Goal: Find specific page/section: Find specific page/section

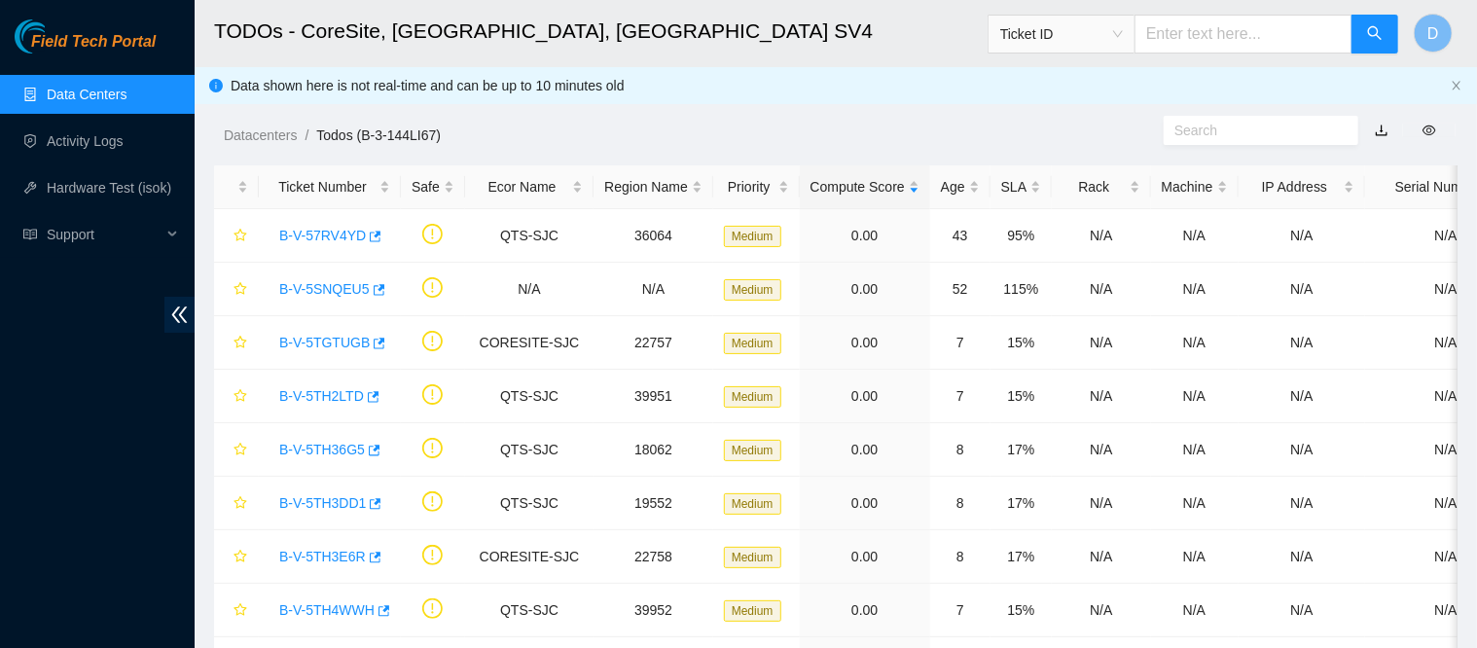
click at [107, 87] on link "Data Centers" at bounding box center [87, 95] width 80 height 16
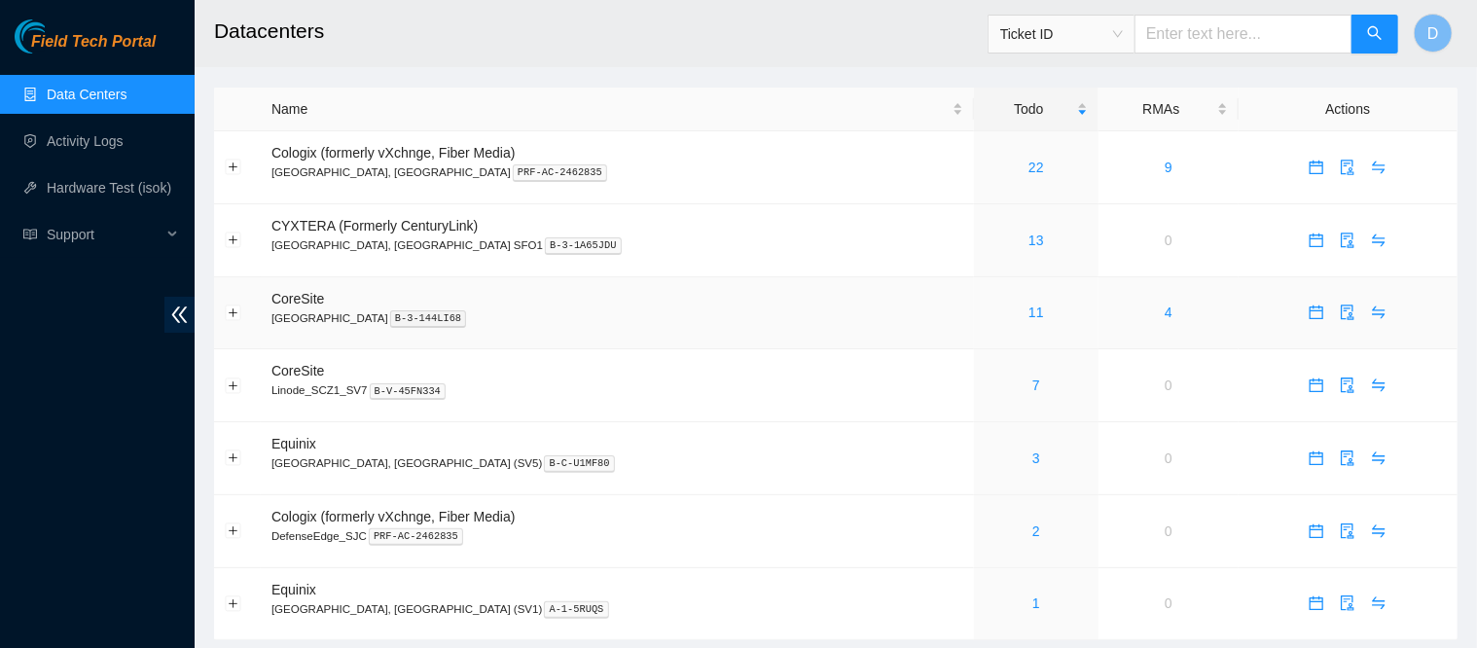
click at [1028, 320] on link "11" at bounding box center [1036, 313] width 16 height 16
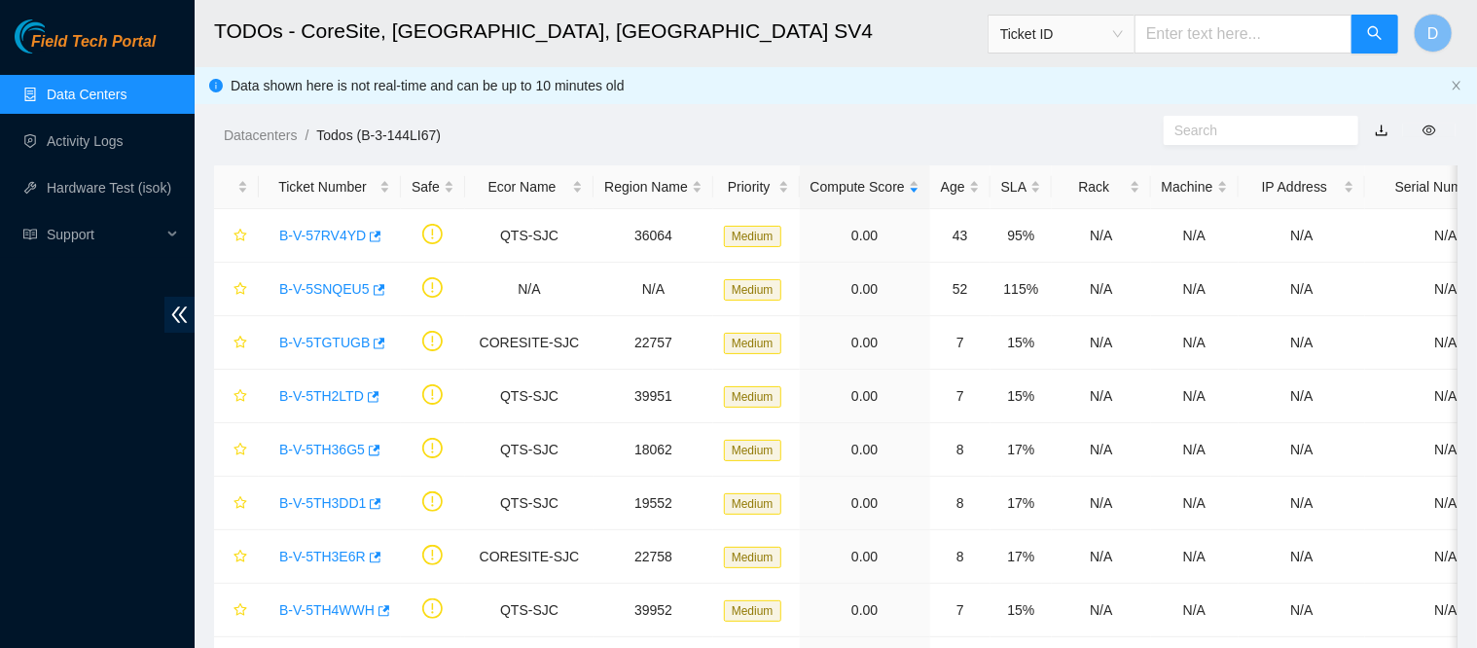
click at [1079, 190] on div "Rack" at bounding box center [1100, 186] width 77 height 21
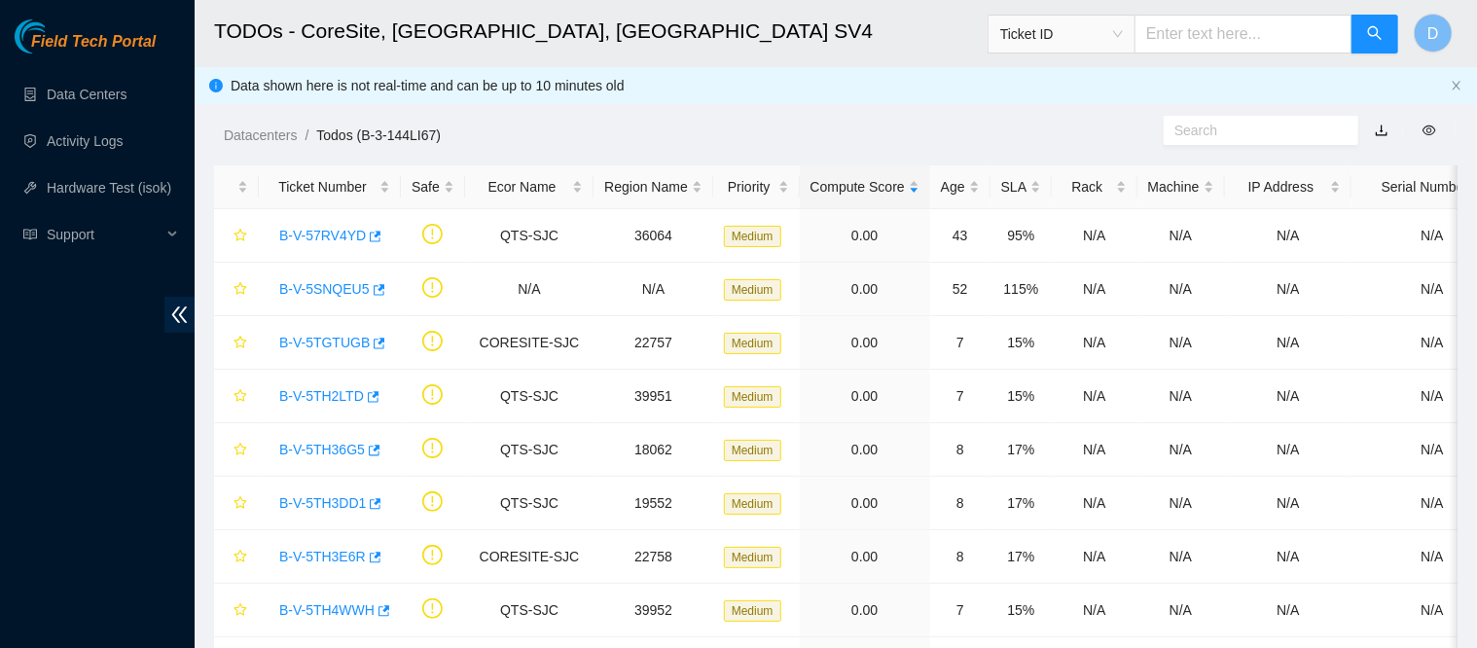
click at [324, 193] on div "Ticket Number" at bounding box center [329, 186] width 121 height 21
click at [341, 197] on div "Ticket Number" at bounding box center [329, 186] width 121 height 21
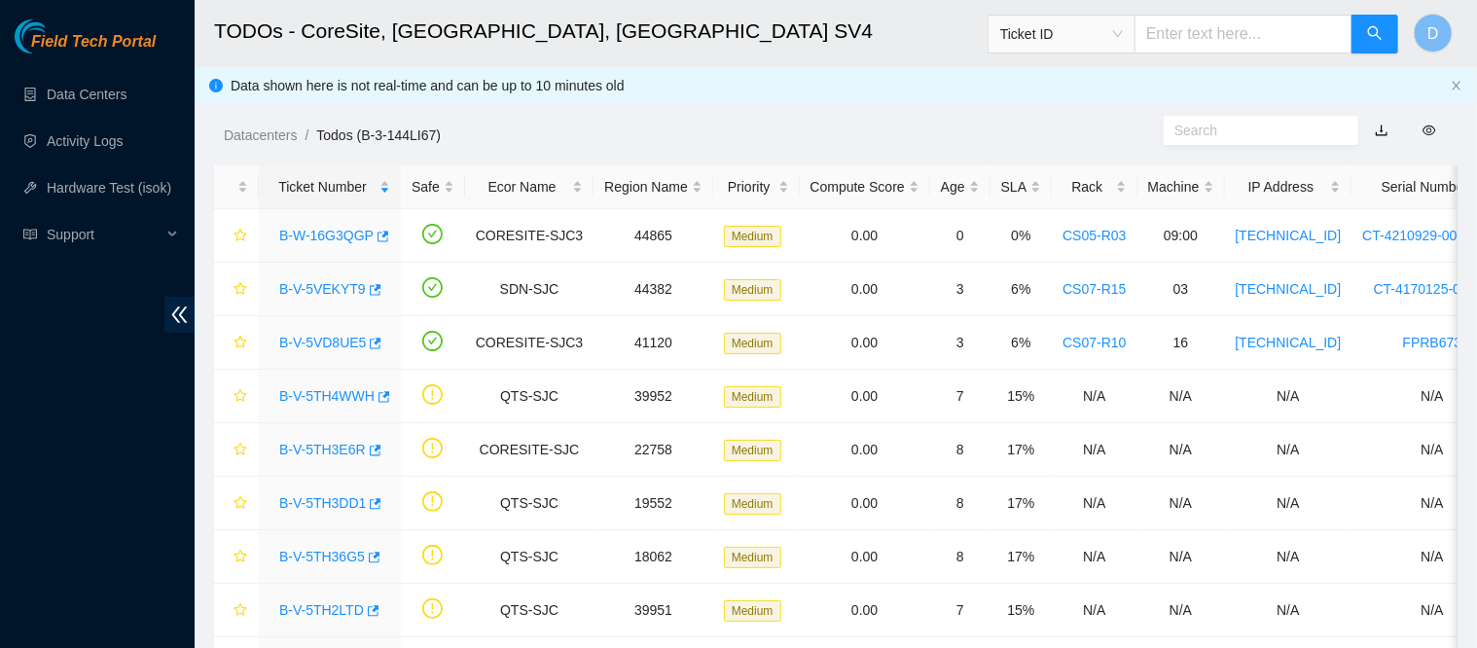
click at [1074, 181] on div "Rack" at bounding box center [1093, 186] width 63 height 21
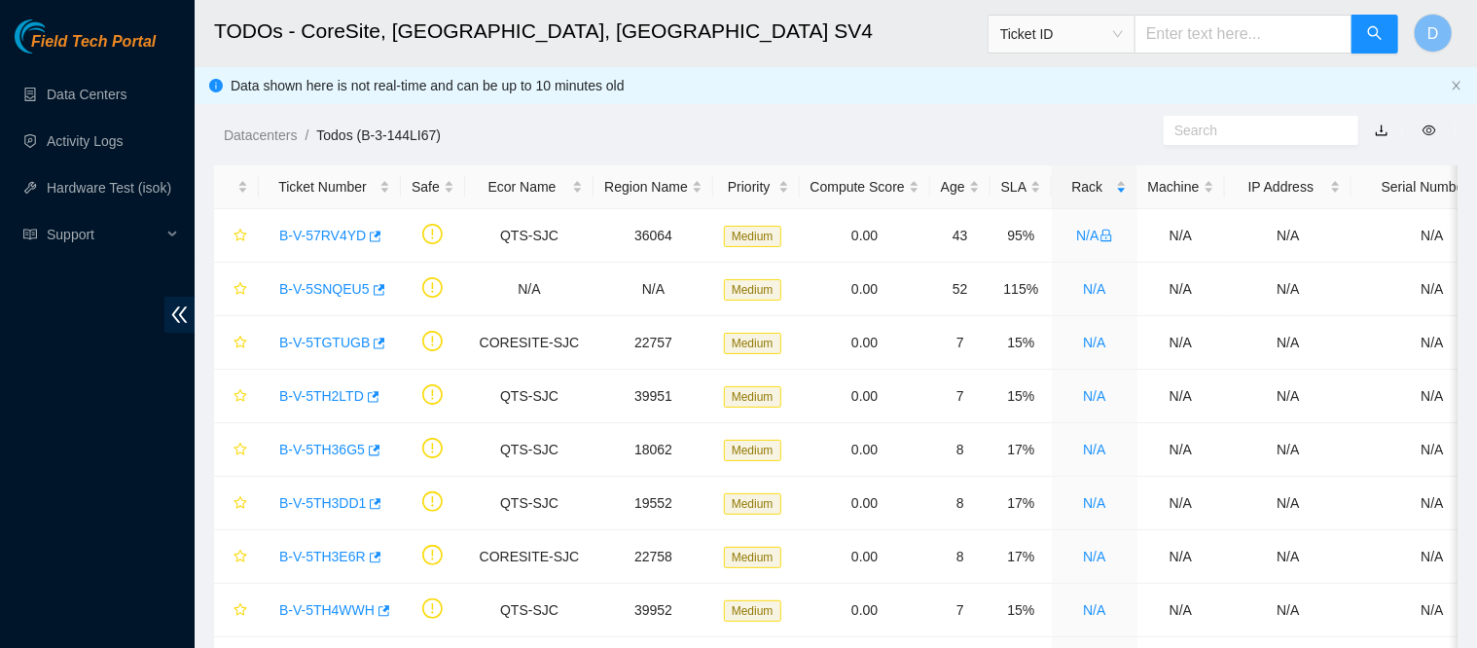
click at [1074, 181] on div "Rack" at bounding box center [1093, 186] width 63 height 21
click at [1074, 180] on div "Rack" at bounding box center [1093, 186] width 63 height 21
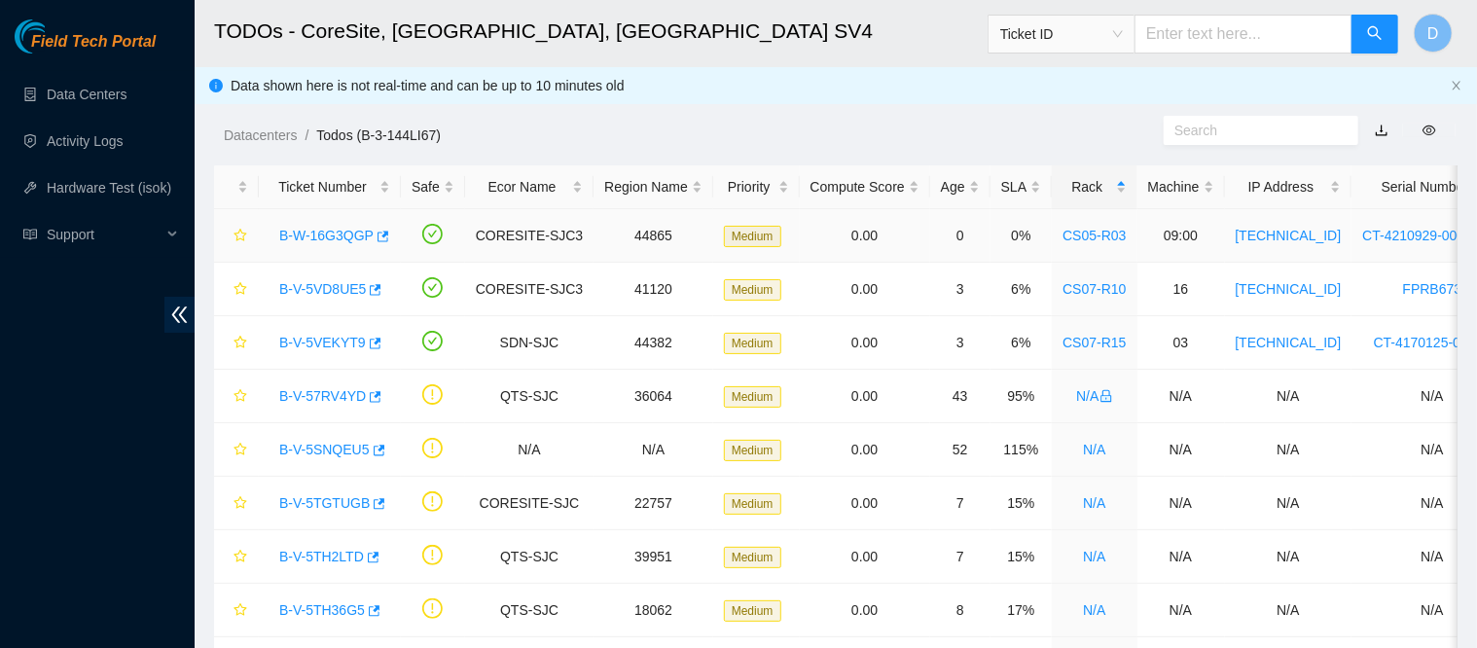
click at [337, 233] on link "B-W-16G3QGP" at bounding box center [326, 236] width 94 height 16
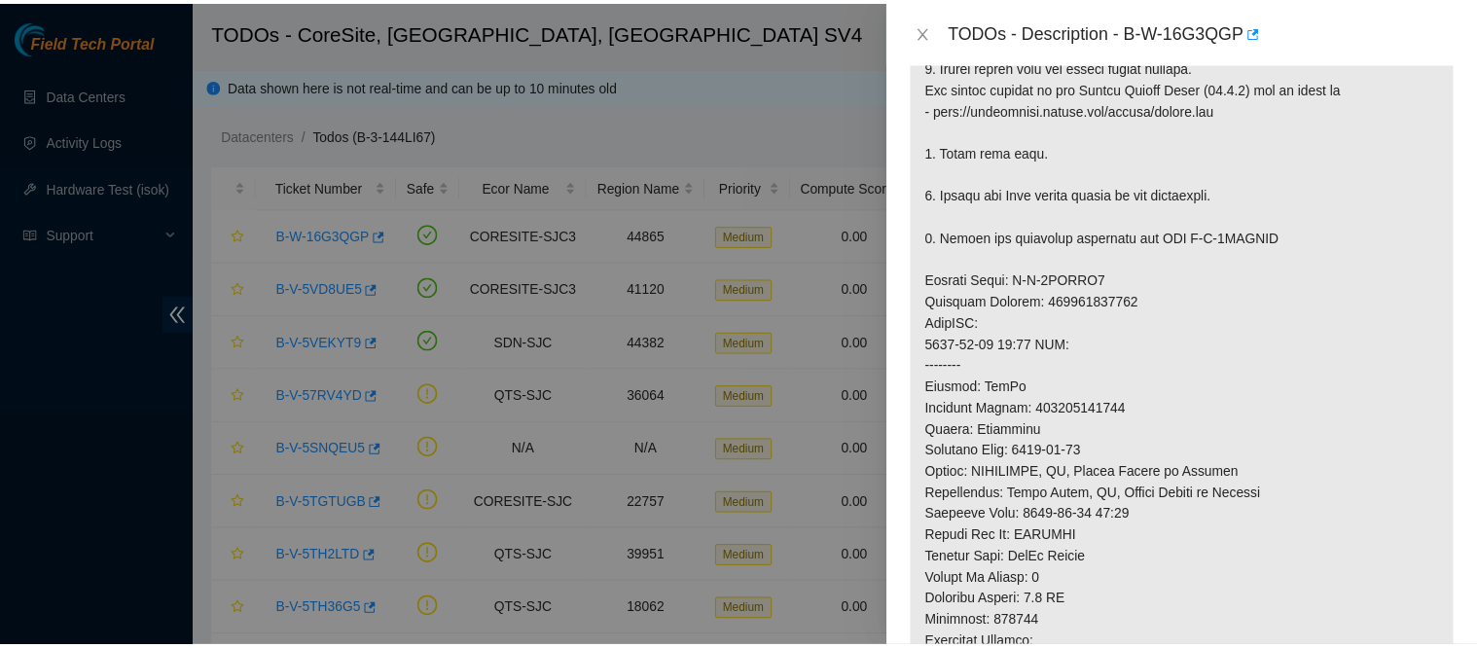
scroll to position [570, 0]
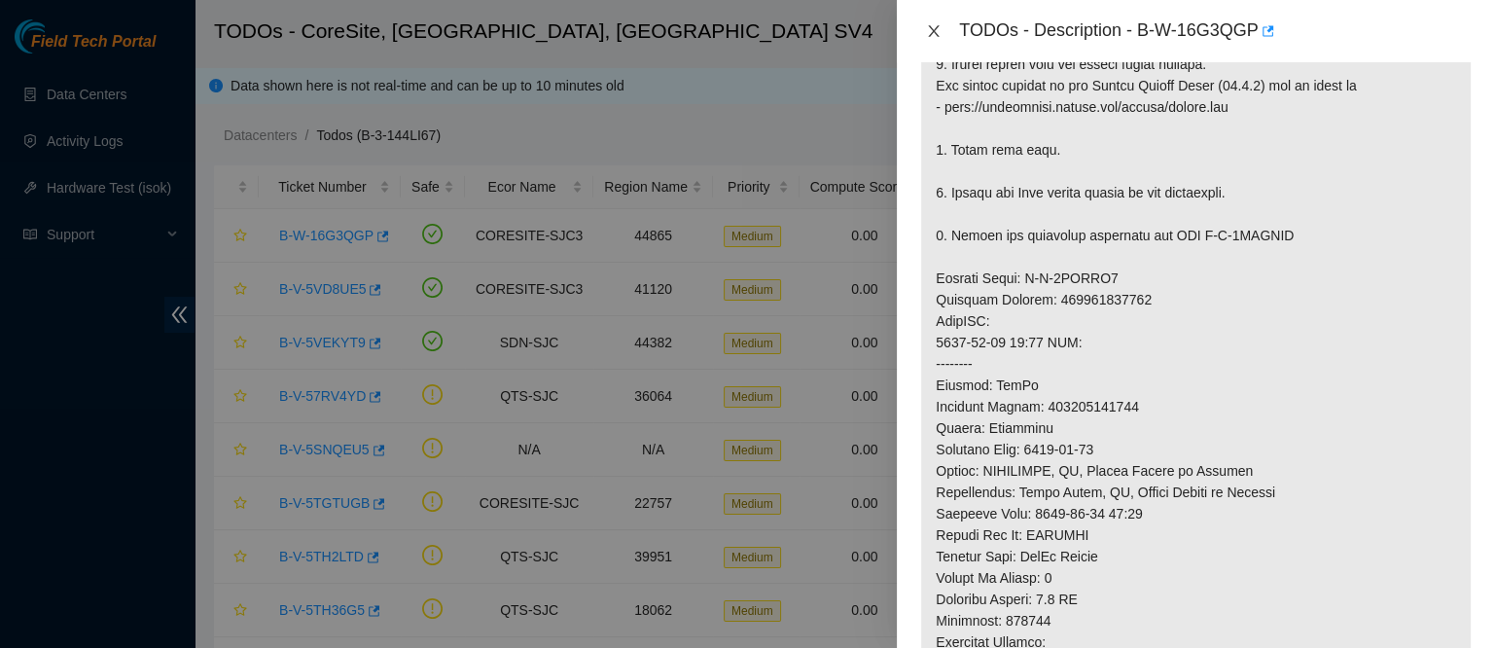
click at [925, 34] on button "Close" at bounding box center [933, 31] width 27 height 18
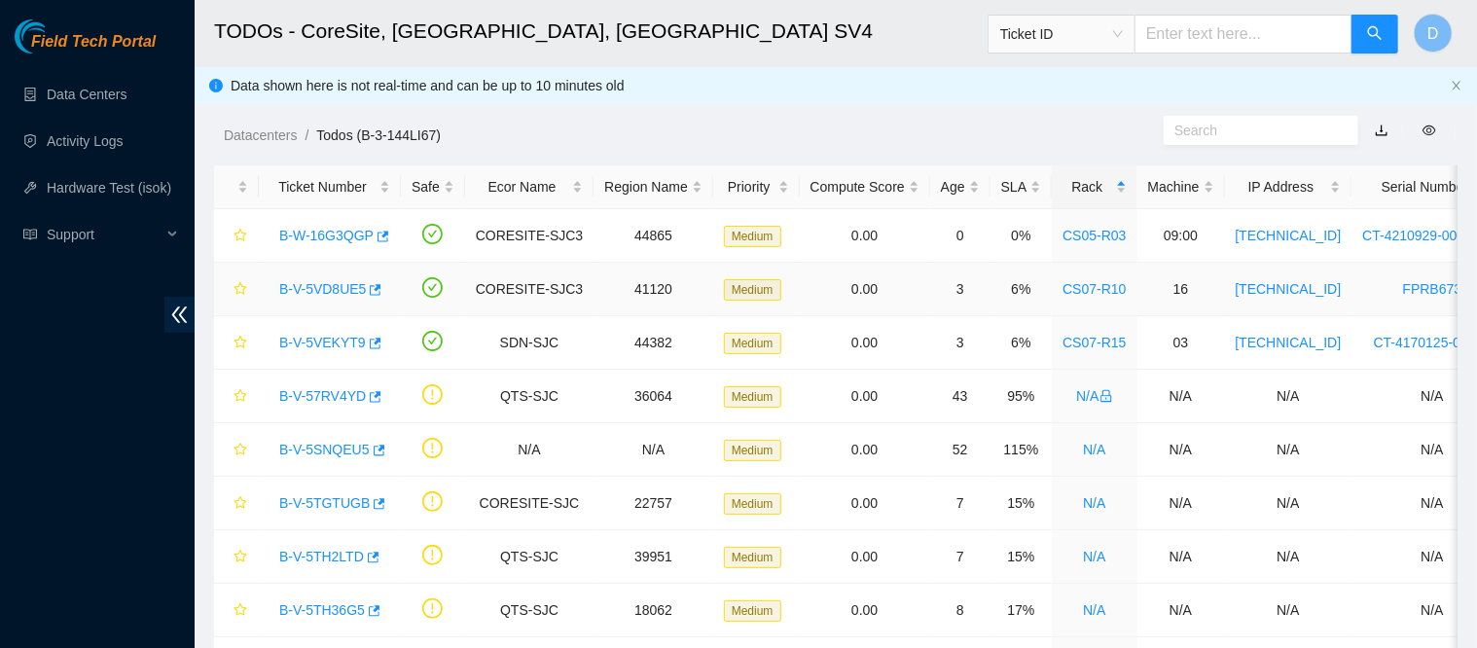
click at [305, 295] on link "B-V-5VD8UE5" at bounding box center [322, 289] width 87 height 16
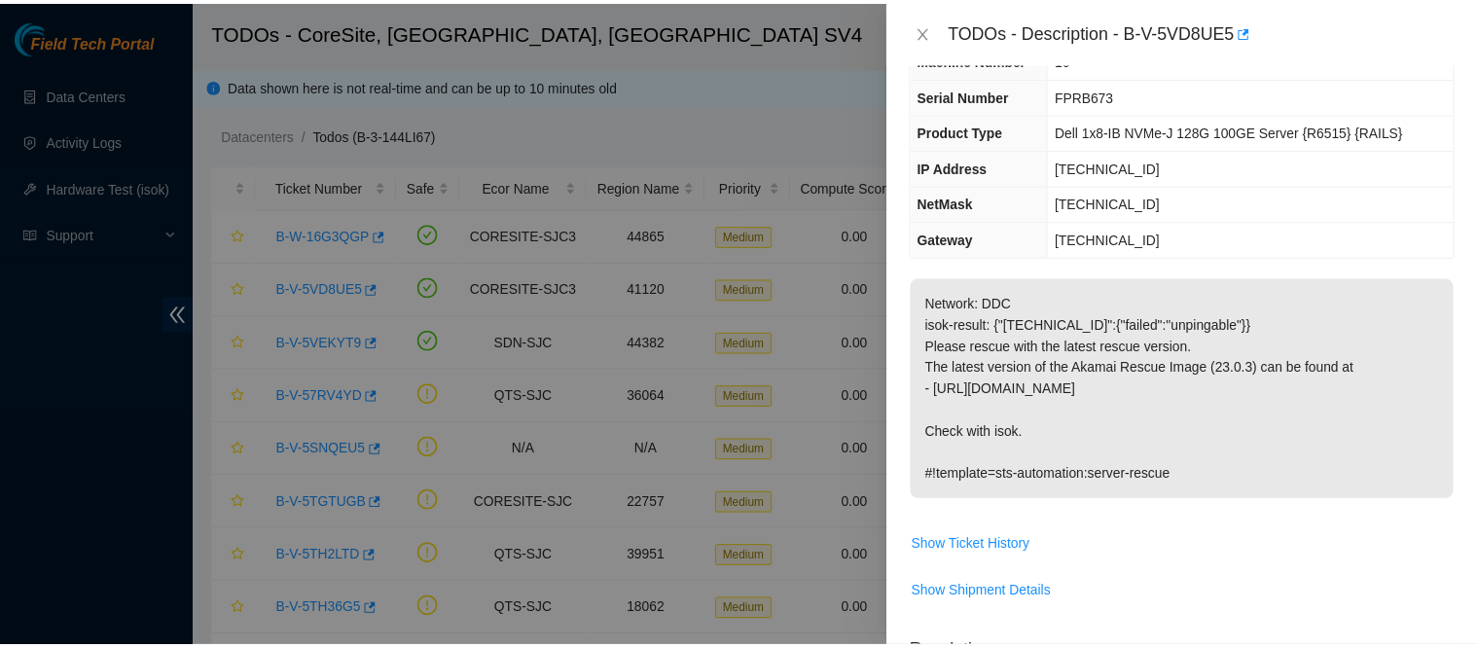
scroll to position [74, 0]
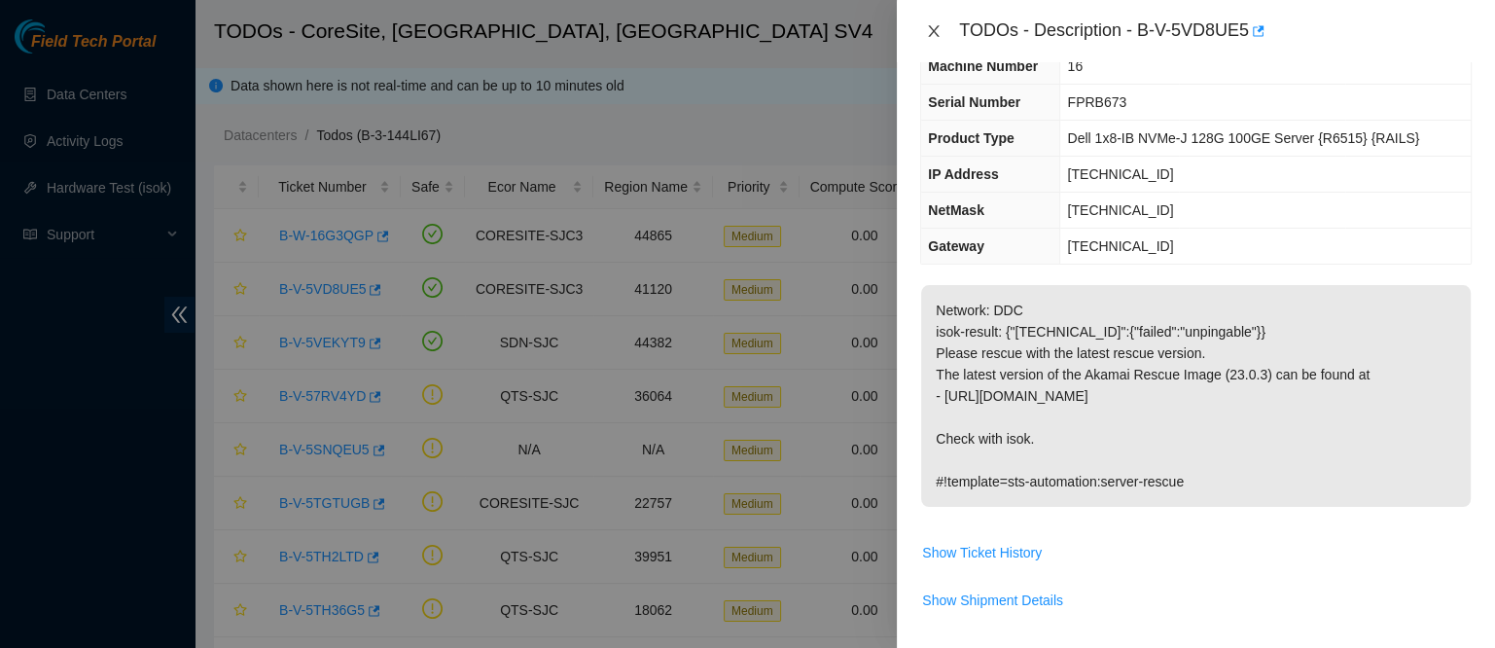
click at [930, 28] on icon "close" at bounding box center [934, 31] width 16 height 16
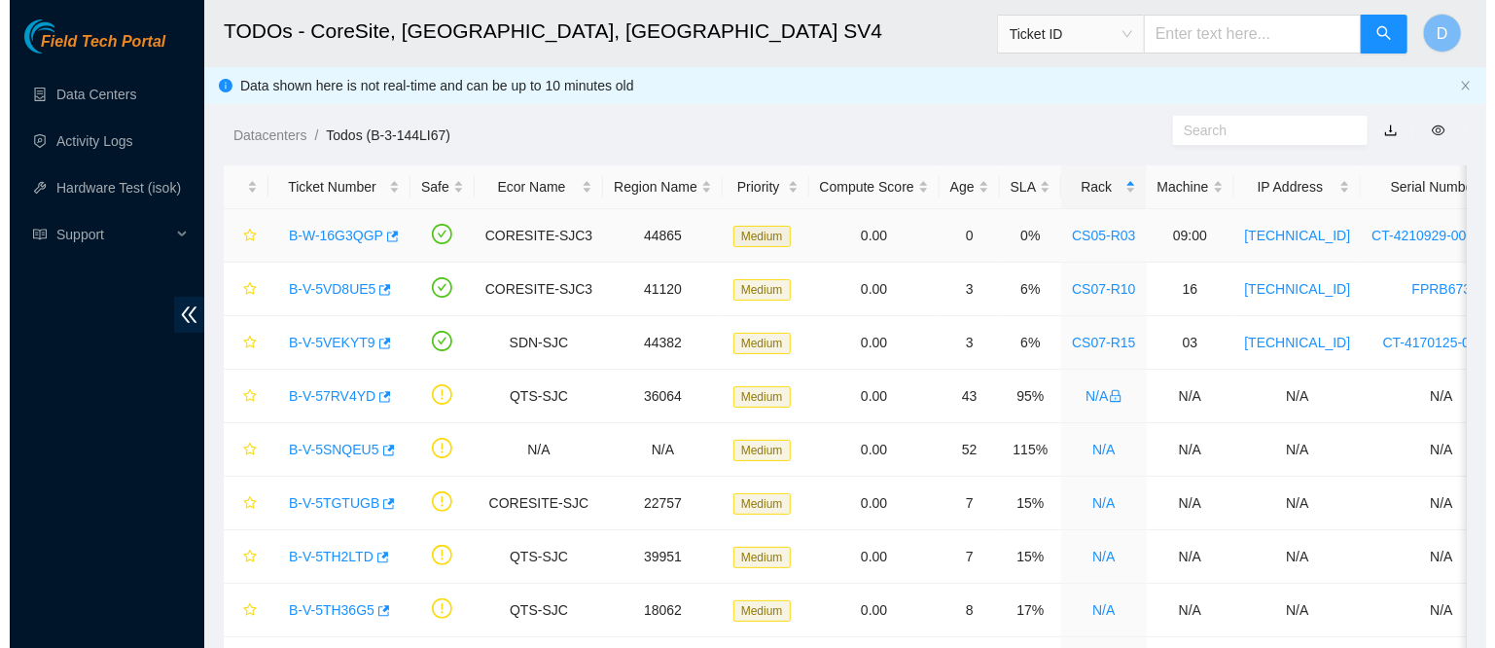
scroll to position [94, 0]
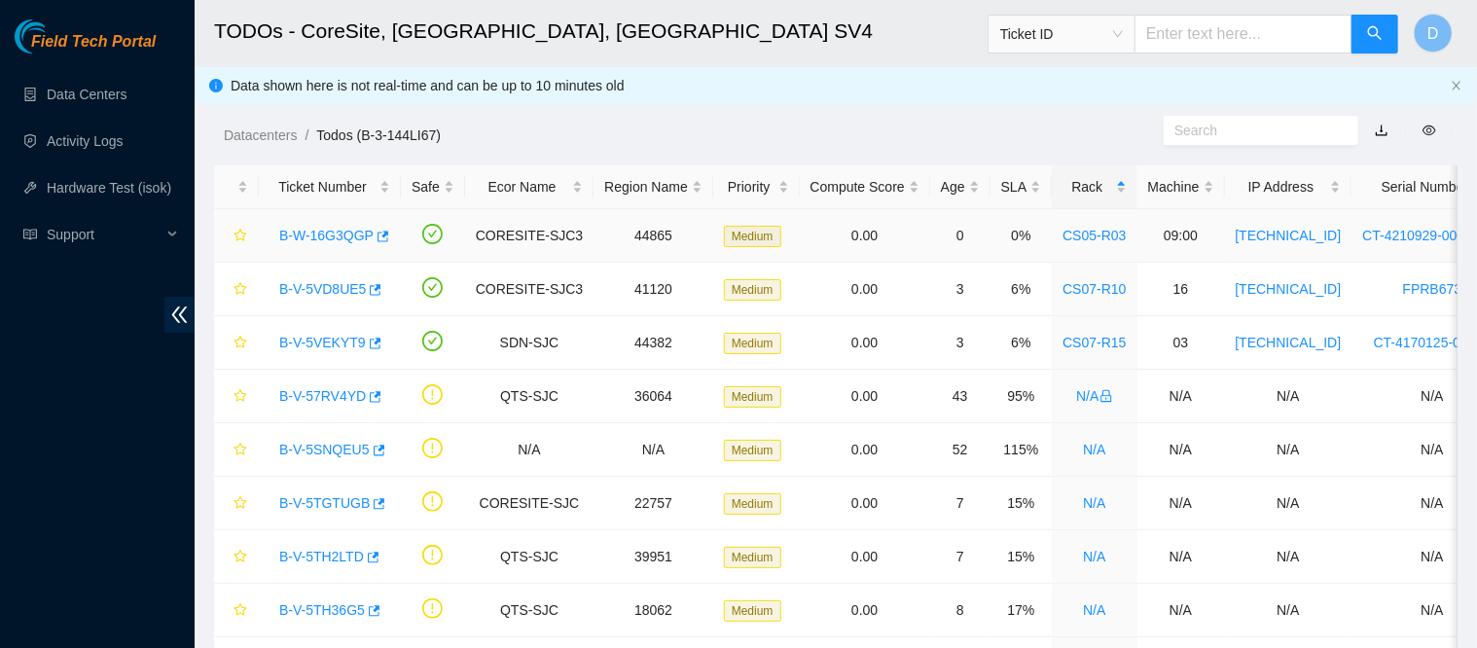
click at [326, 234] on link "B-W-16G3QGP" at bounding box center [326, 236] width 94 height 16
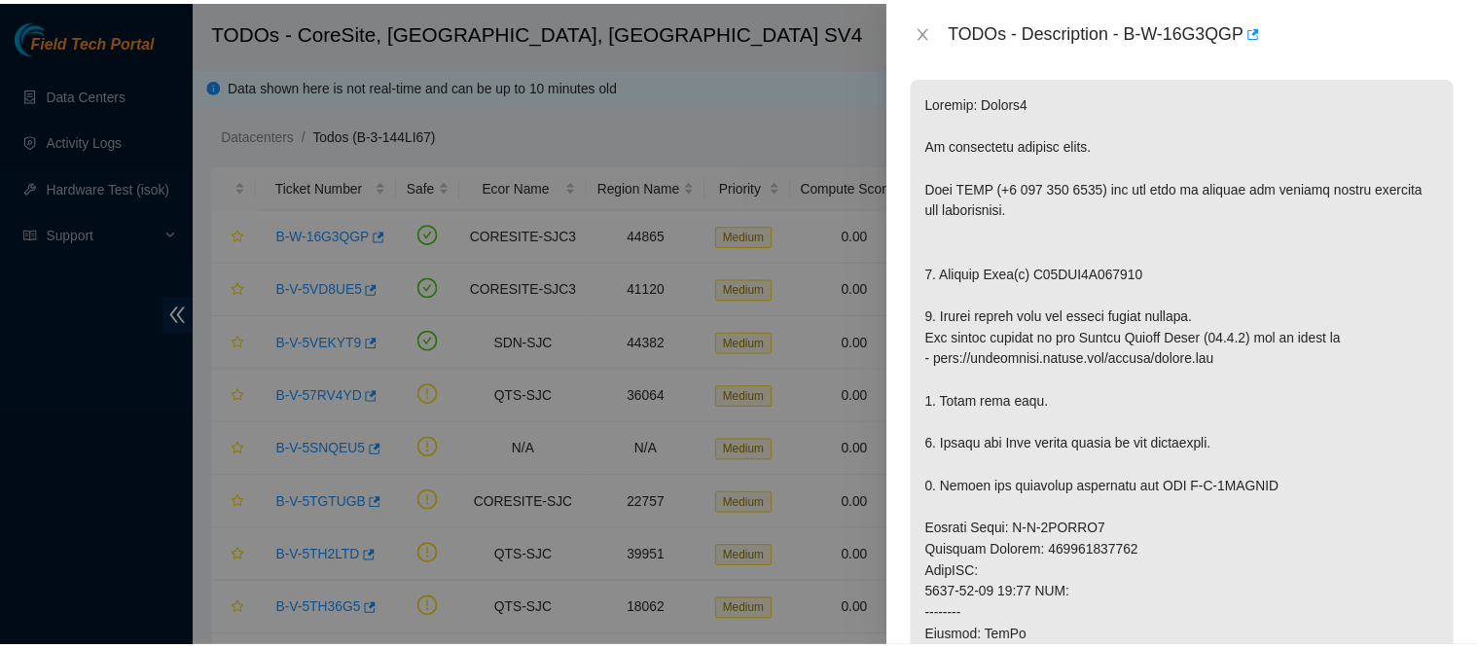
scroll to position [309, 0]
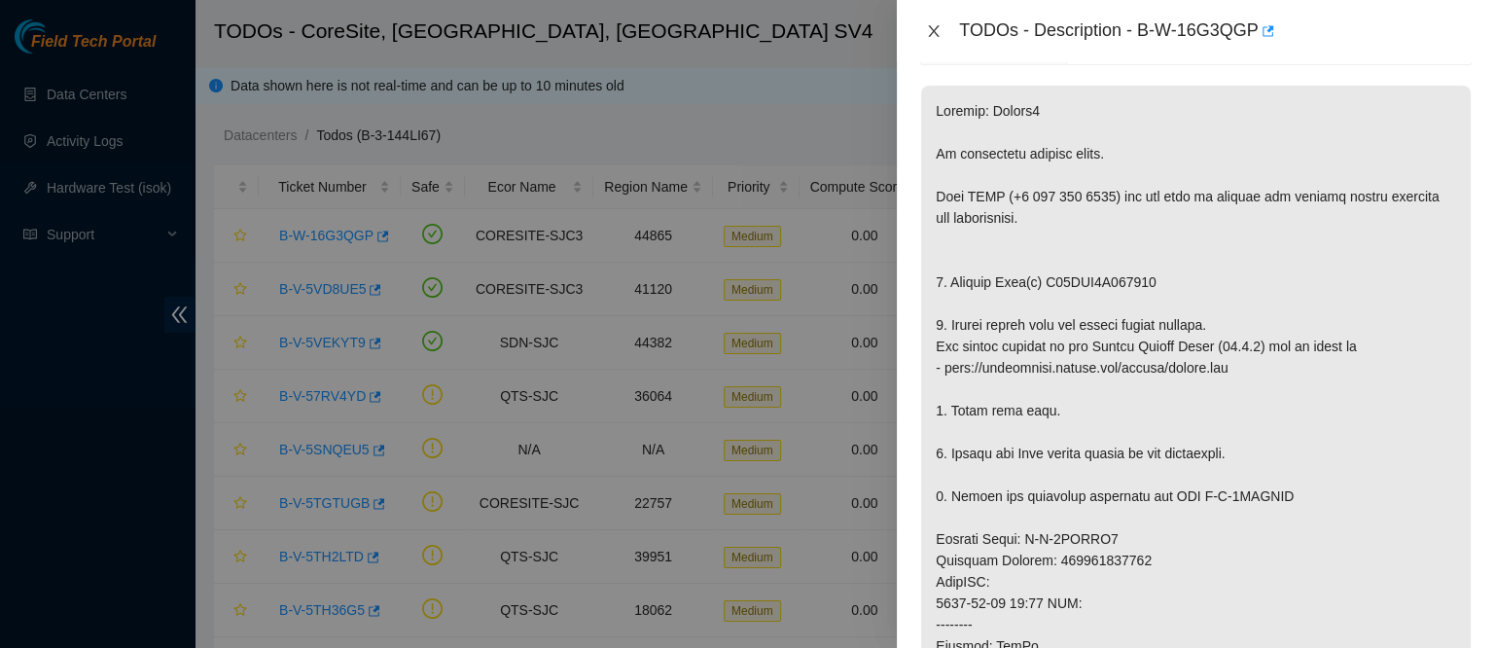
click at [937, 29] on icon "close" at bounding box center [934, 31] width 16 height 16
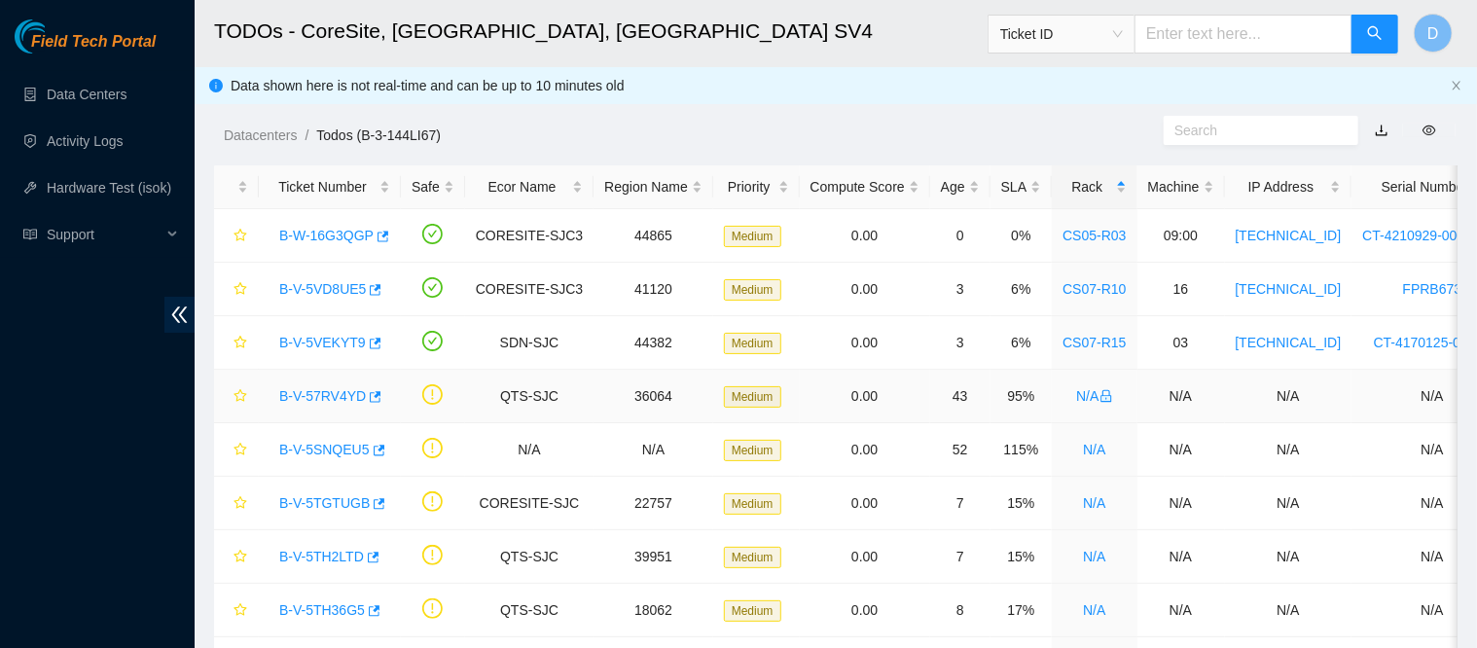
click at [326, 396] on link "B-V-57RV4YD" at bounding box center [322, 396] width 87 height 16
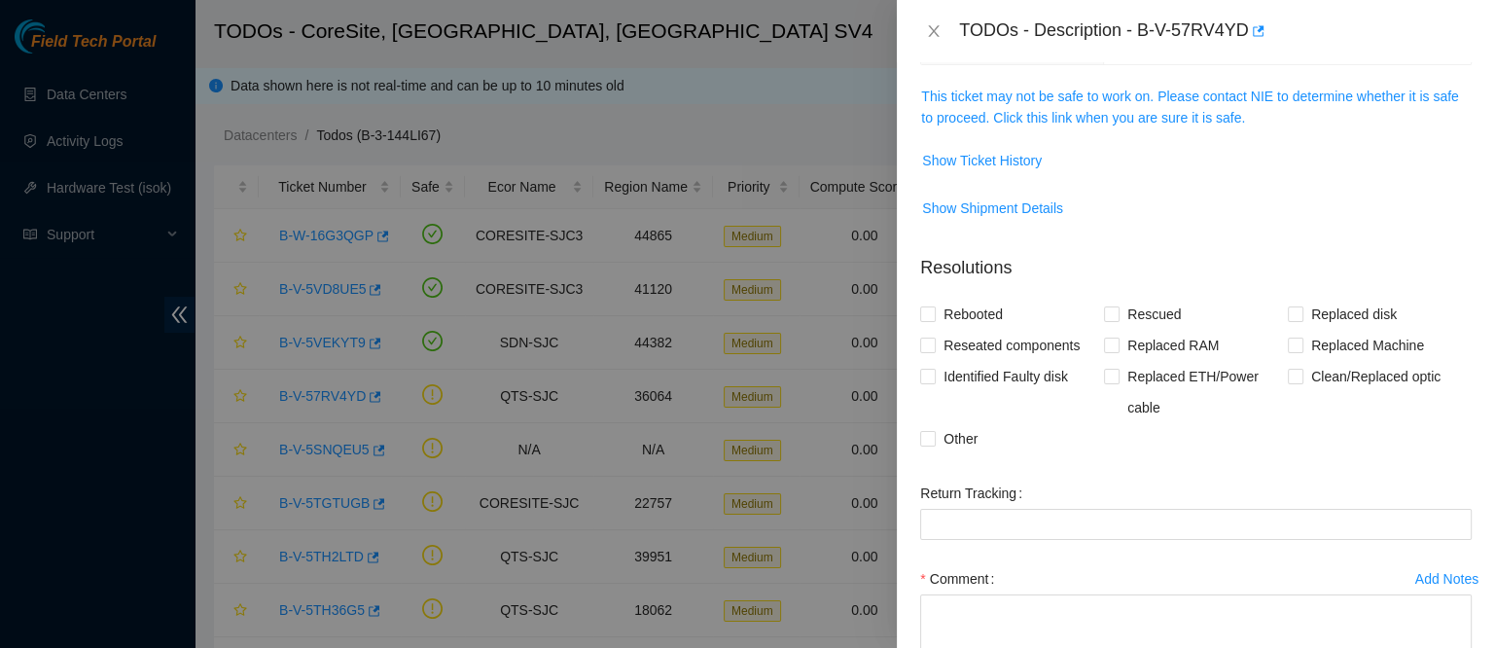
click at [1093, 132] on td "This ticket may not be safe to work on. Please contact NIE to determine whether…" at bounding box center [1196, 114] width 552 height 59
click at [1086, 85] on td "This ticket may not be safe to work on. Please contact NIE to determine whether…" at bounding box center [1196, 114] width 552 height 59
click at [1070, 99] on link "This ticket may not be safe to work on. Please contact NIE to determine whether…" at bounding box center [1189, 107] width 537 height 37
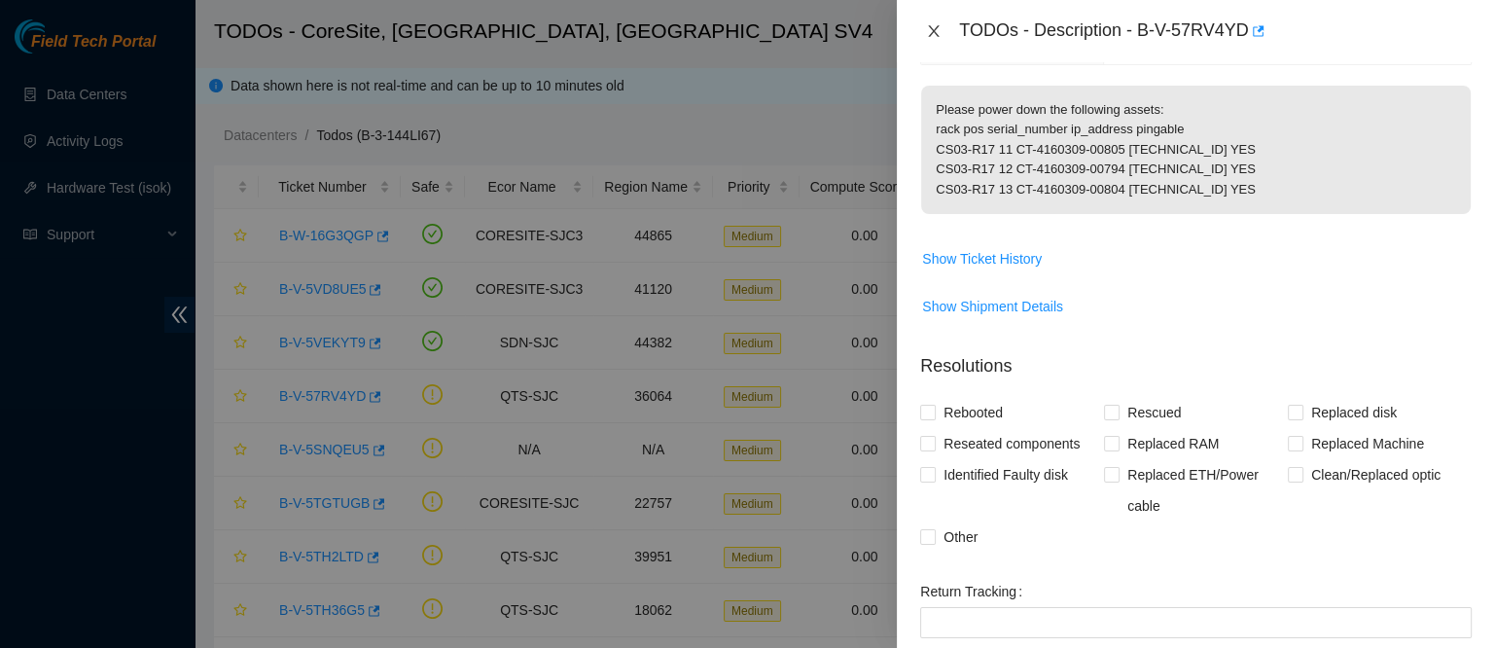
click at [939, 37] on icon "close" at bounding box center [934, 31] width 16 height 16
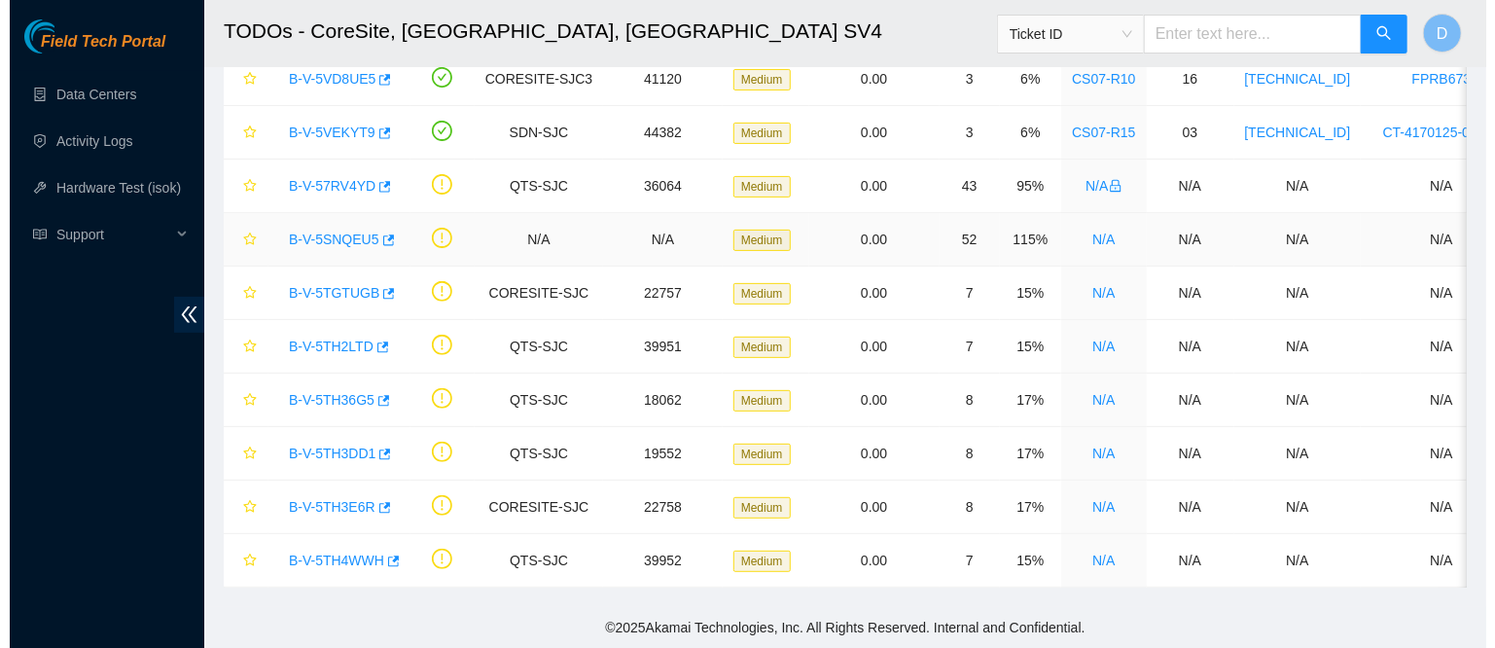
scroll to position [0, 0]
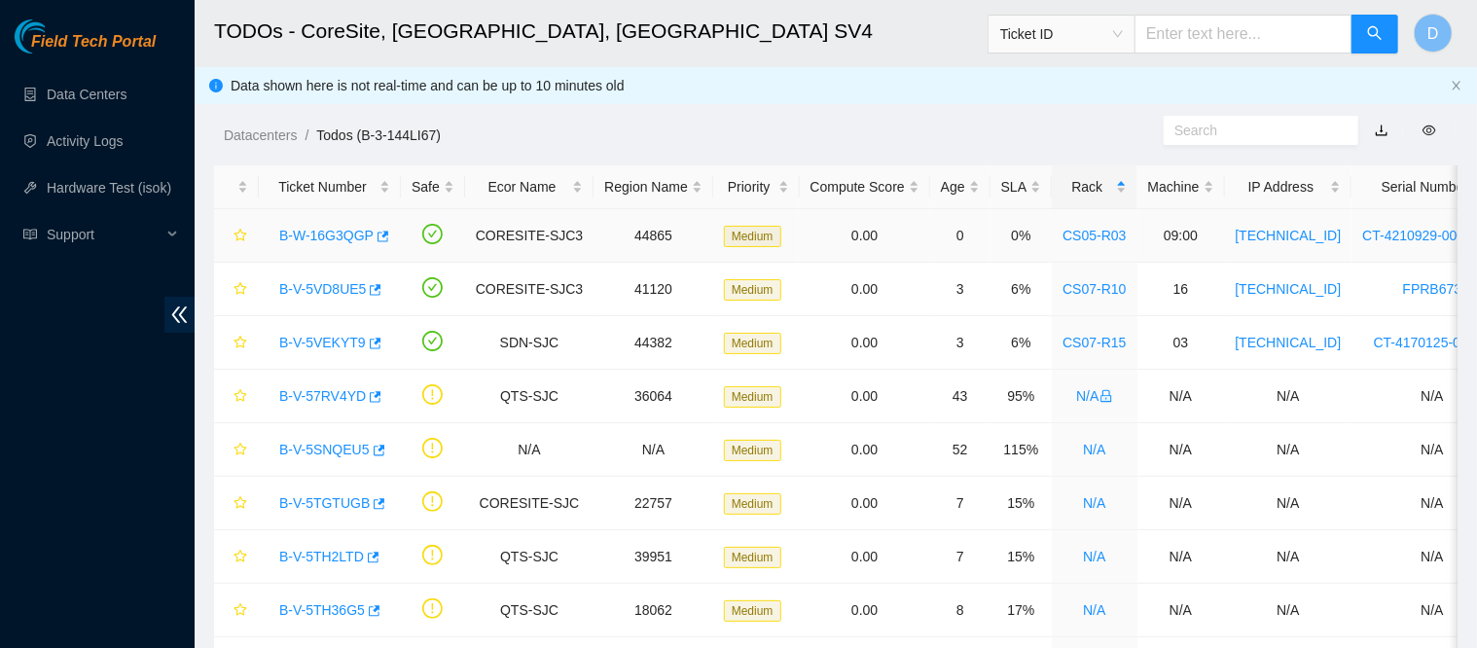
click at [324, 233] on link "B-W-16G3QGP" at bounding box center [326, 236] width 94 height 16
